Goal: Task Accomplishment & Management: Use online tool/utility

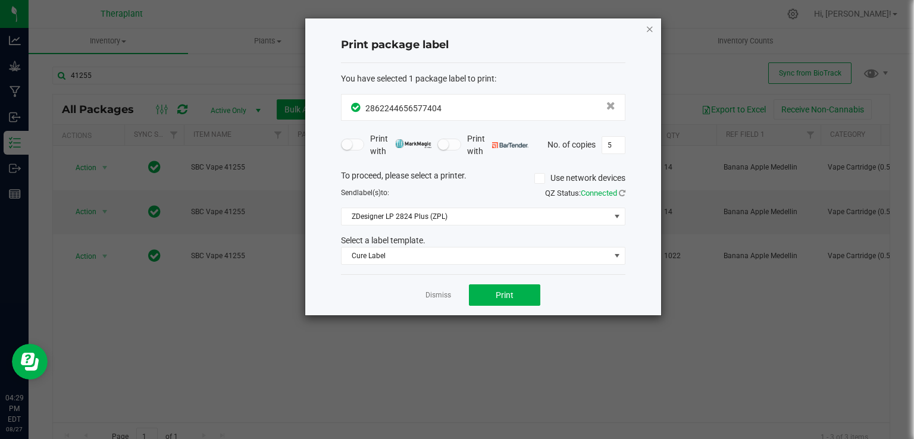
click at [650, 27] on icon "button" at bounding box center [650, 28] width 8 height 14
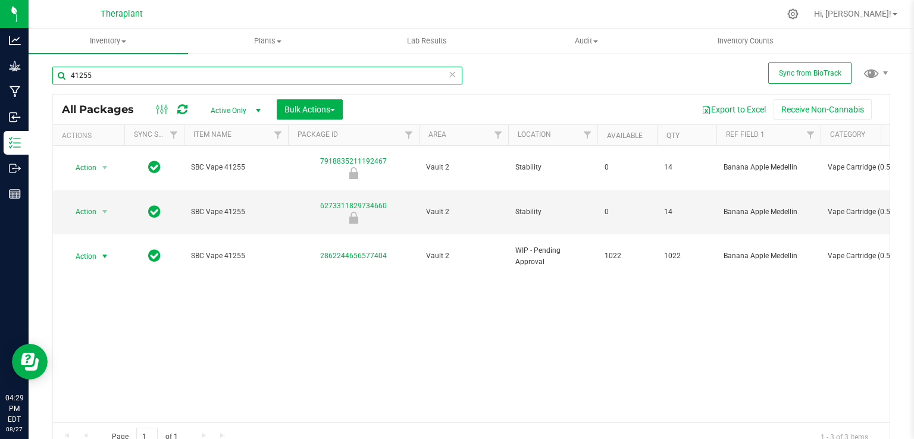
click at [409, 78] on input "41255" at bounding box center [257, 76] width 410 height 18
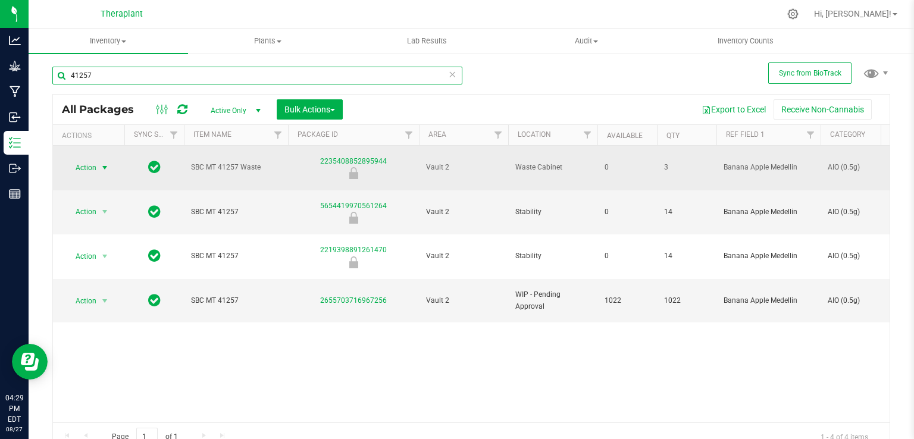
type input "41257"
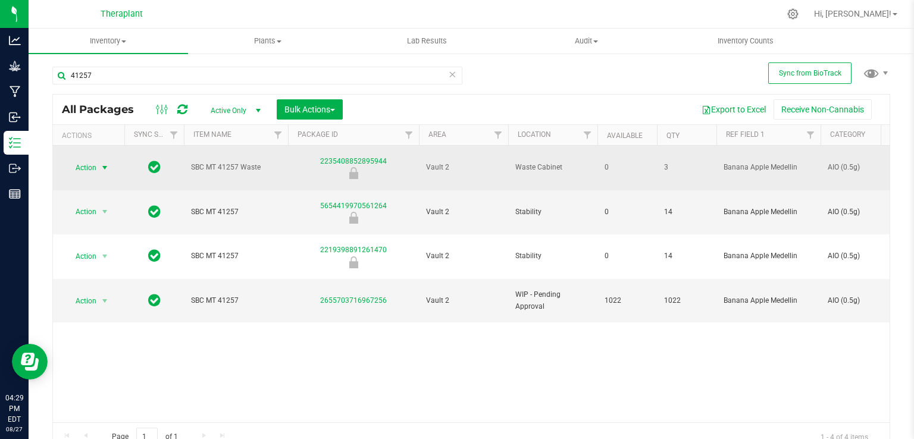
click at [99, 161] on span "select" at bounding box center [105, 167] width 15 height 17
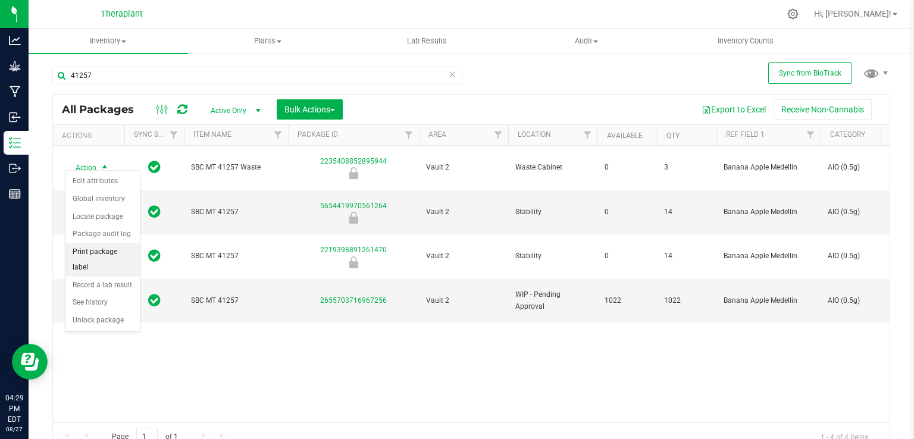
click at [101, 258] on li "Print package label" at bounding box center [102, 259] width 74 height 33
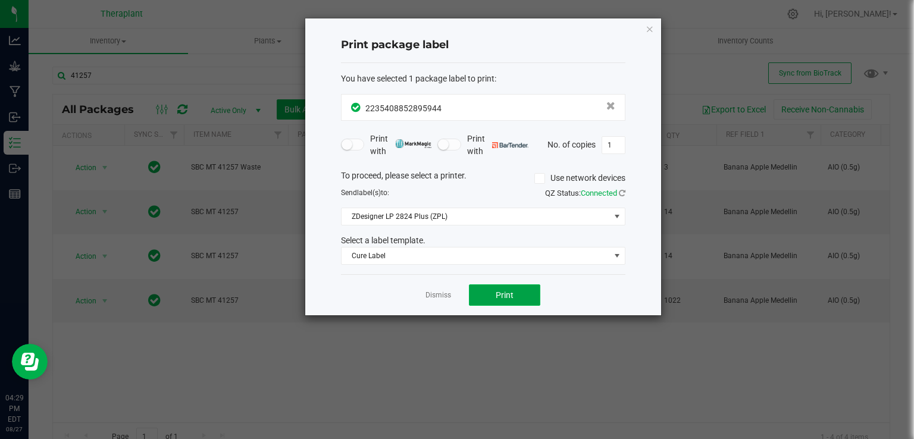
click at [517, 286] on button "Print" at bounding box center [504, 294] width 71 height 21
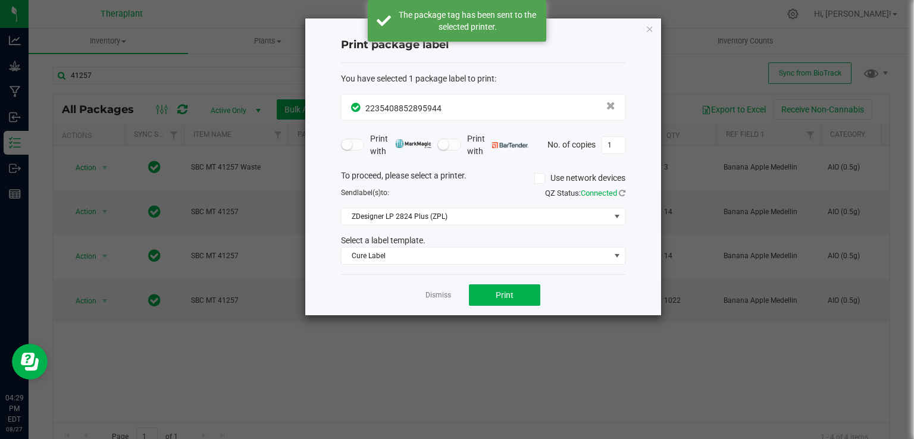
click at [650, 32] on icon "button" at bounding box center [650, 28] width 8 height 14
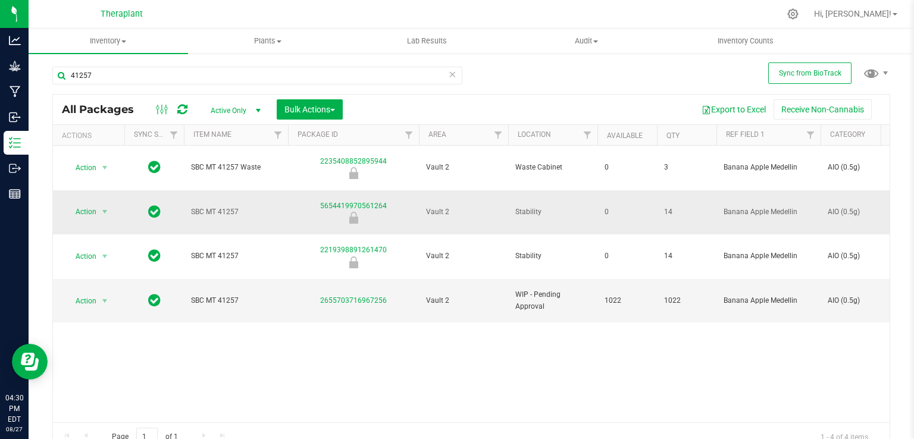
drag, startPoint x: 114, startPoint y: 201, endPoint x: 90, endPoint y: 201, distance: 24.4
click at [113, 204] on div "Action Action Edit attributes Global inventory Locate package Package audit log…" at bounding box center [88, 212] width 57 height 17
click at [90, 204] on span "Action" at bounding box center [81, 212] width 32 height 17
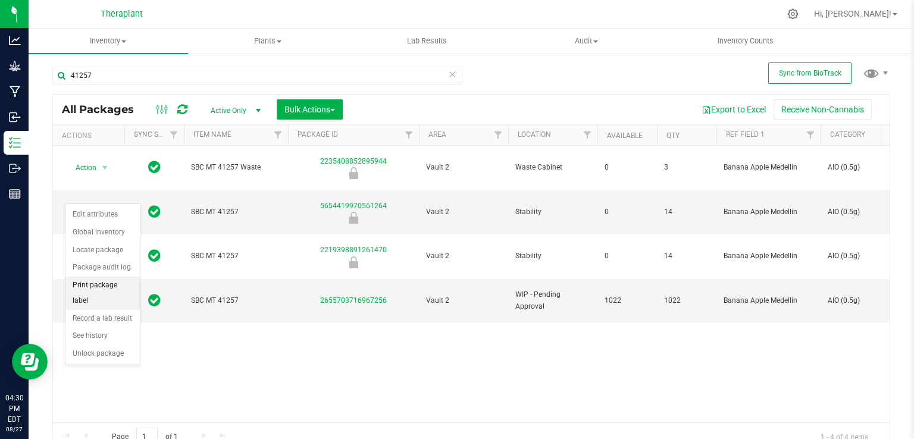
click at [105, 283] on li "Print package label" at bounding box center [102, 293] width 74 height 33
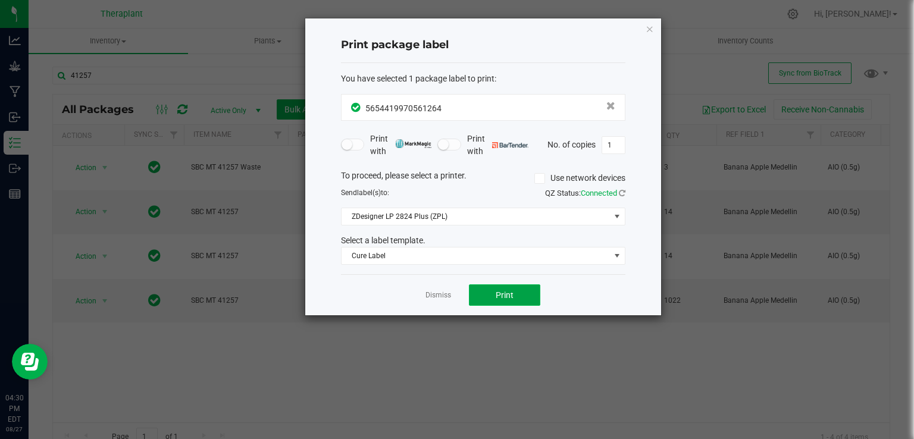
click at [500, 294] on span "Print" at bounding box center [505, 295] width 18 height 10
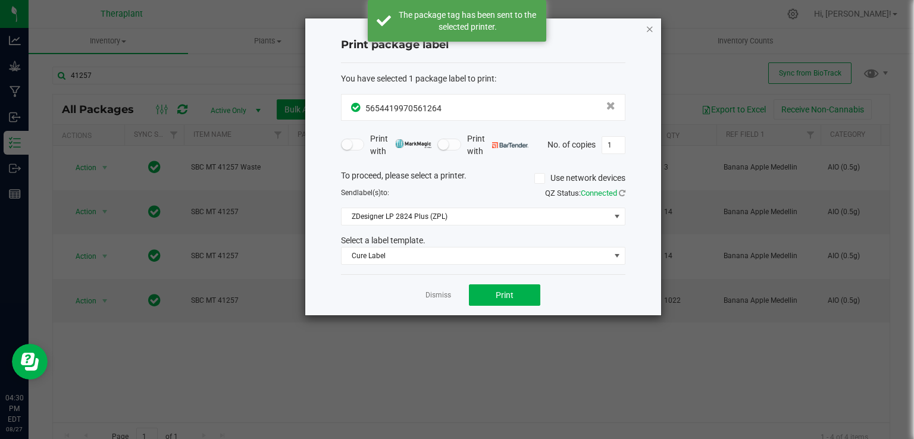
click at [652, 28] on icon "button" at bounding box center [650, 28] width 8 height 14
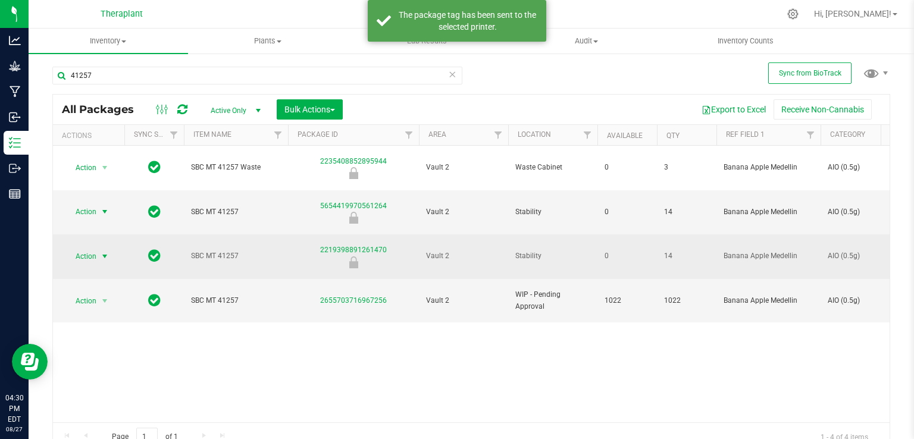
click at [107, 252] on span "select" at bounding box center [105, 257] width 10 height 10
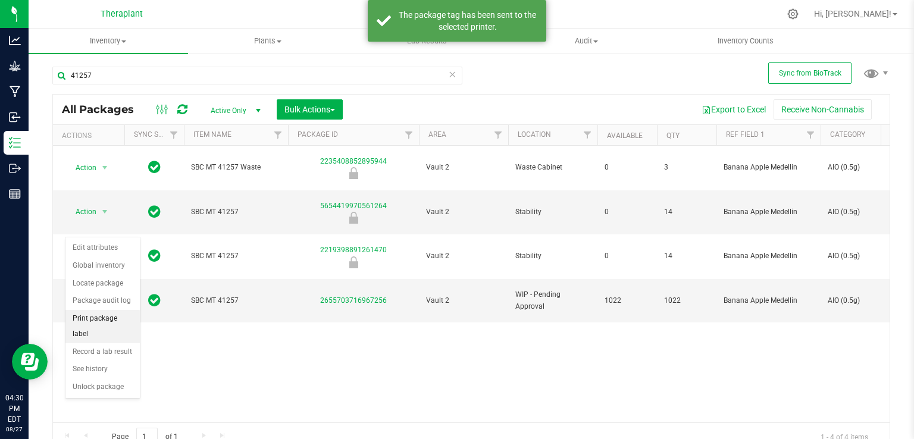
click at [114, 314] on li "Print package label" at bounding box center [102, 326] width 74 height 33
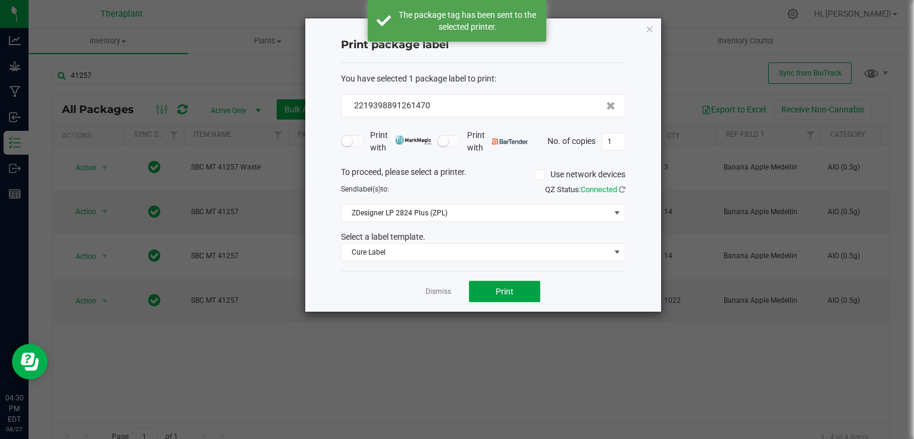
click at [486, 289] on button "Print" at bounding box center [504, 291] width 71 height 21
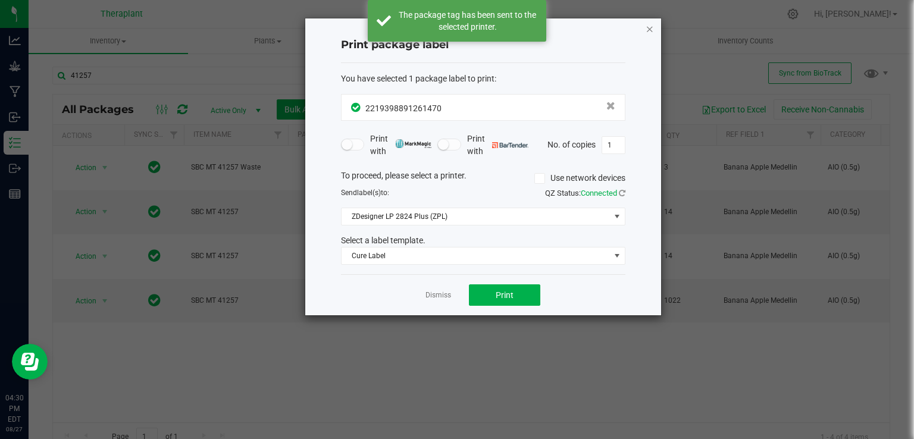
click at [650, 30] on icon "button" at bounding box center [650, 28] width 8 height 14
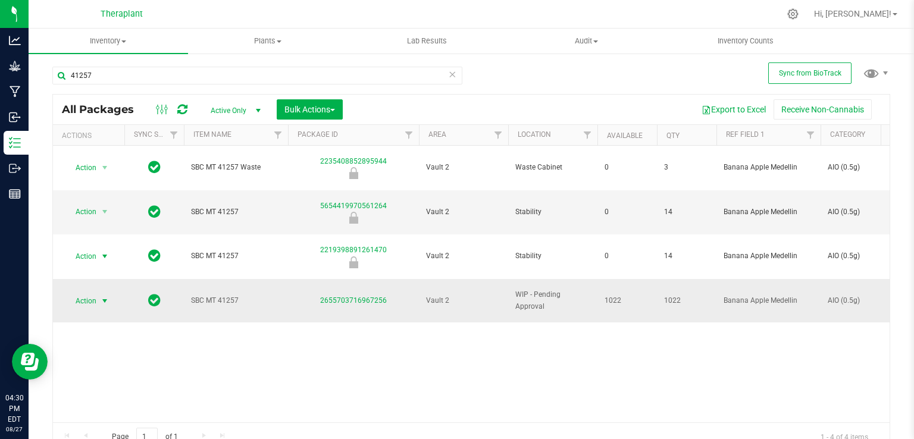
click at [105, 296] on span "select" at bounding box center [105, 301] width 10 height 10
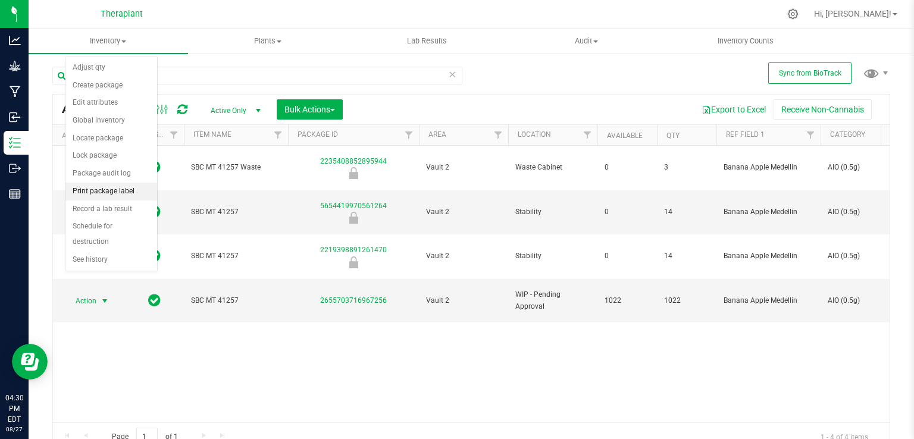
click at [138, 193] on li "Print package label" at bounding box center [111, 192] width 92 height 18
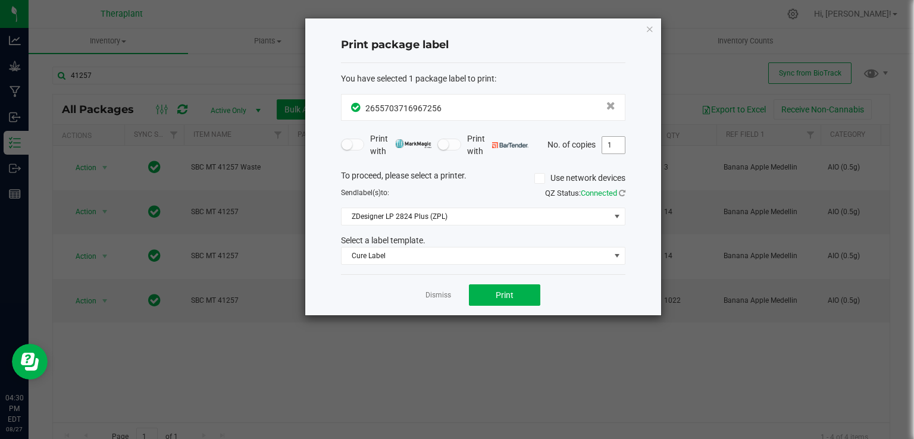
click at [607, 147] on input "1" at bounding box center [613, 145] width 23 height 17
type input "11"
click at [505, 286] on button "Print" at bounding box center [504, 294] width 71 height 21
click at [649, 27] on icon "button" at bounding box center [650, 28] width 8 height 14
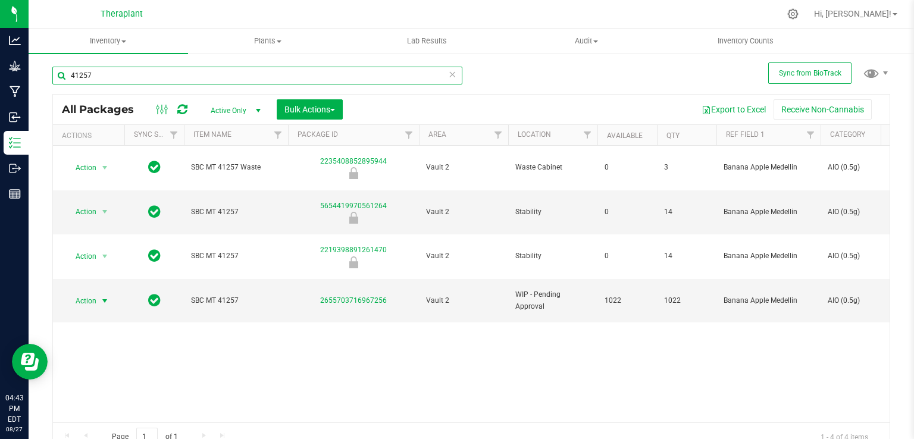
click at [385, 77] on input "41257" at bounding box center [257, 76] width 410 height 18
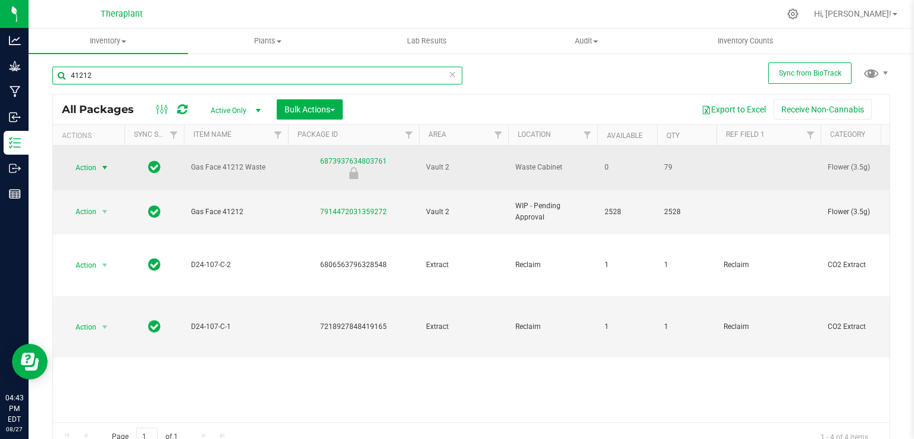
type input "41212"
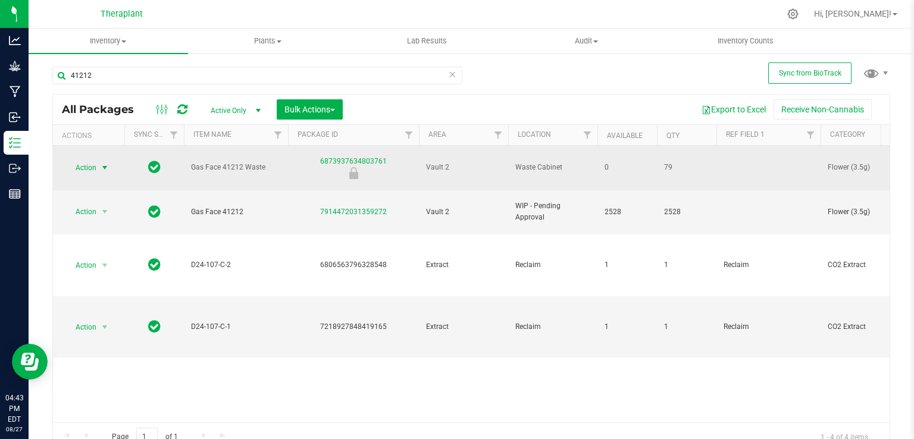
click at [104, 165] on span "select" at bounding box center [105, 168] width 10 height 10
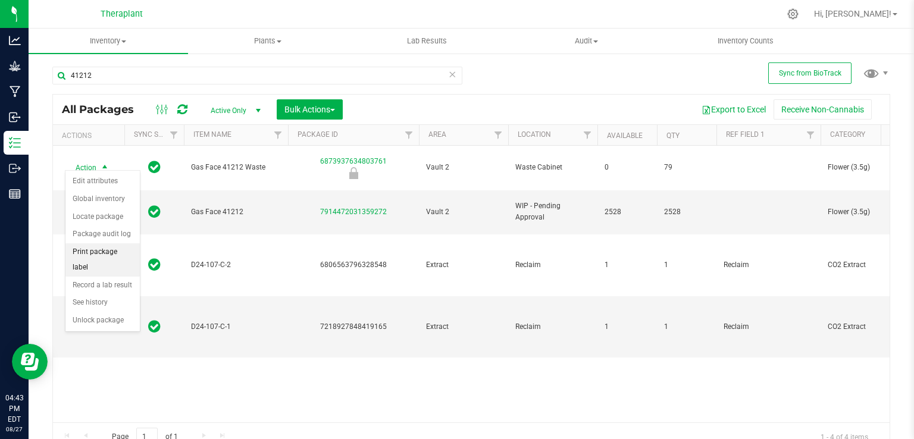
click at [129, 246] on li "Print package label" at bounding box center [102, 259] width 74 height 33
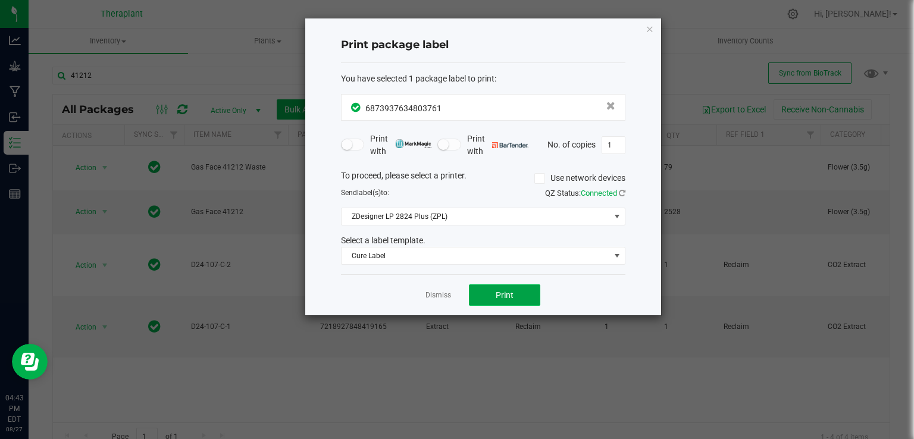
click at [492, 286] on button "Print" at bounding box center [504, 294] width 71 height 21
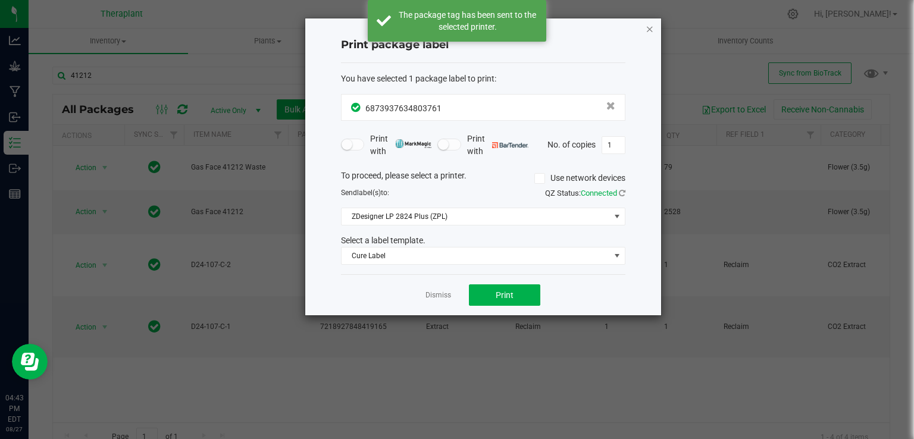
click at [652, 27] on icon "button" at bounding box center [650, 28] width 8 height 14
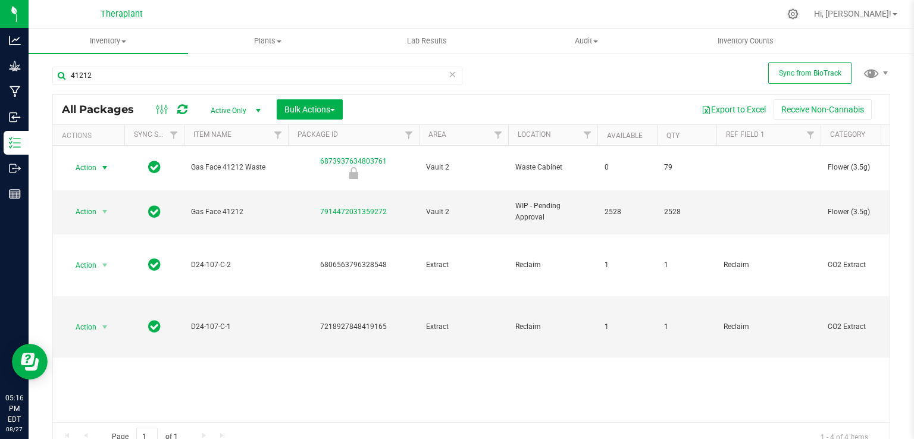
click at [448, 79] on icon at bounding box center [452, 74] width 8 height 14
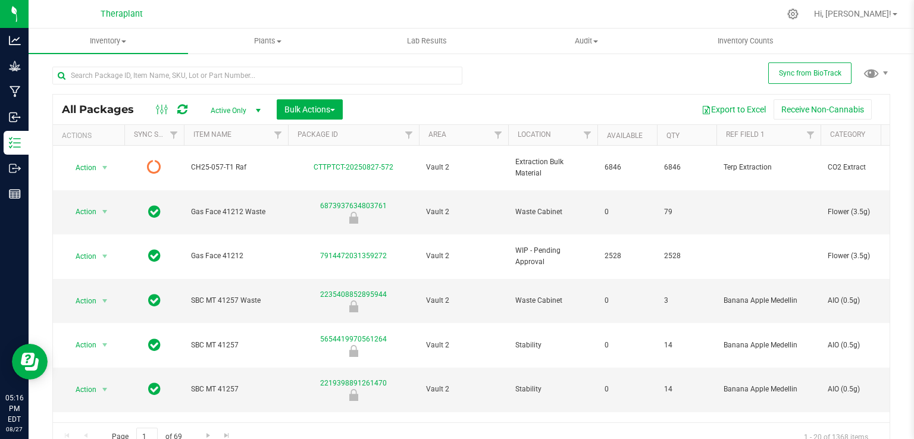
click at [182, 110] on icon at bounding box center [182, 110] width 10 height 12
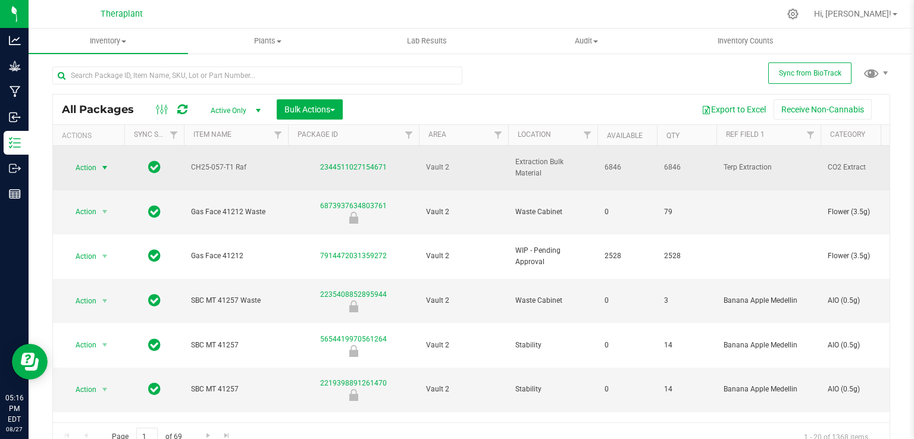
click at [100, 163] on span "select" at bounding box center [105, 168] width 10 height 10
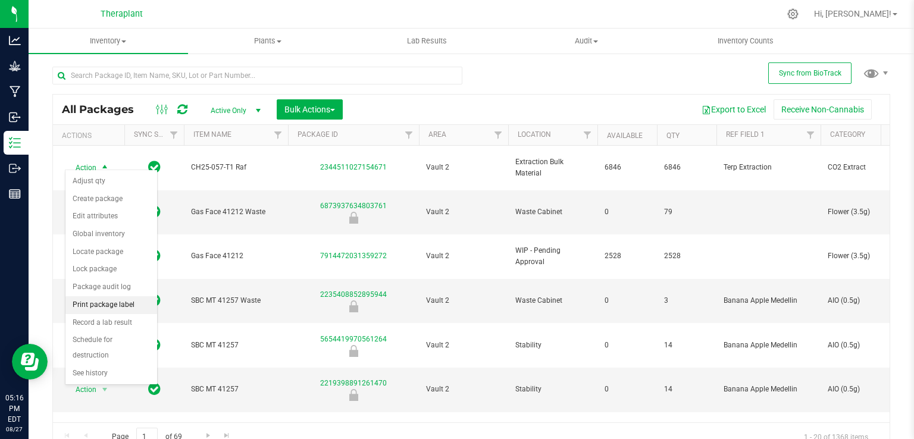
click at [105, 299] on li "Print package label" at bounding box center [111, 305] width 92 height 18
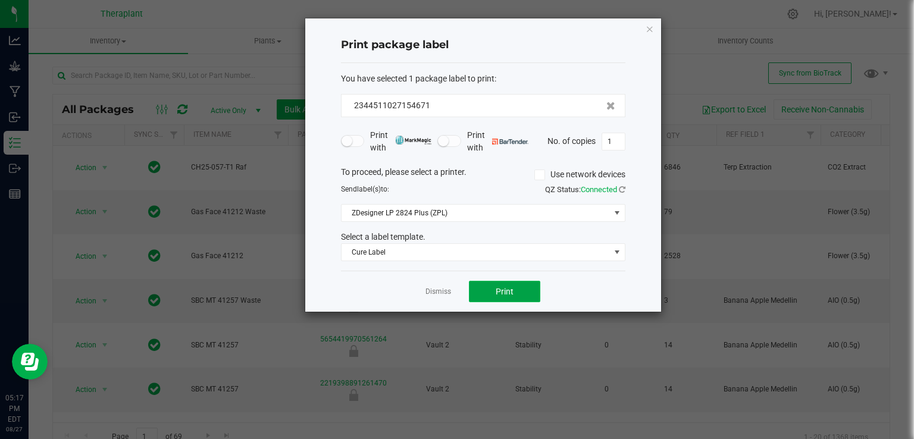
click at [501, 287] on span "Print" at bounding box center [505, 292] width 18 height 10
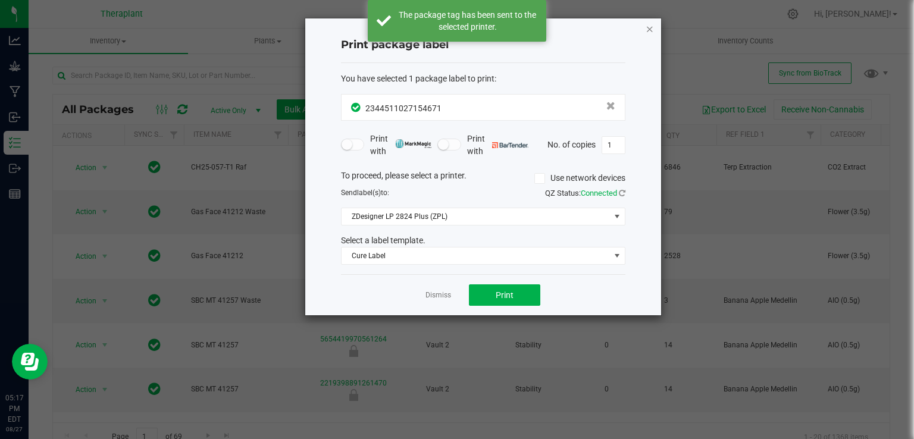
click at [650, 30] on icon "button" at bounding box center [650, 28] width 8 height 14
